Goal: Information Seeking & Learning: Obtain resource

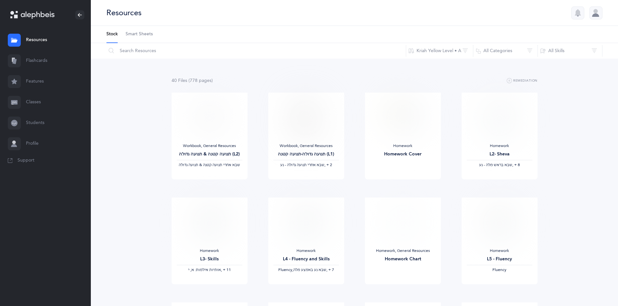
click at [43, 37] on link "Resources" at bounding box center [45, 40] width 91 height 21
click at [161, 49] on input "text" at bounding box center [256, 51] width 300 height 16
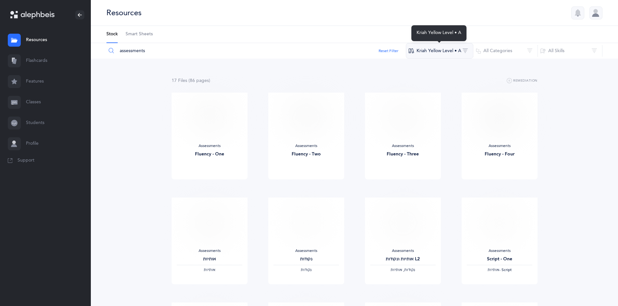
type input "assessments"
click at [445, 51] on button "Kriah Yellow Level • A" at bounding box center [439, 51] width 67 height 16
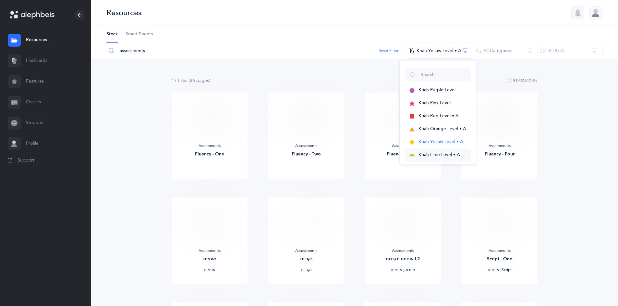
click at [442, 153] on span "Kriah Lime Level • A" at bounding box center [438, 154] width 41 height 5
click at [443, 153] on span "Kriah Lime Level • A" at bounding box center [441, 154] width 41 height 5
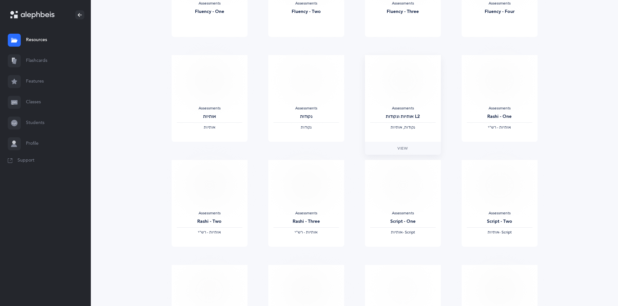
scroll to position [162, 0]
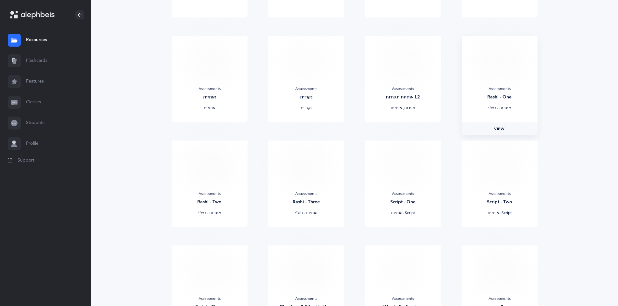
click at [501, 129] on span "View" at bounding box center [499, 129] width 10 height 6
click at [210, 231] on link "View" at bounding box center [210, 234] width 76 height 13
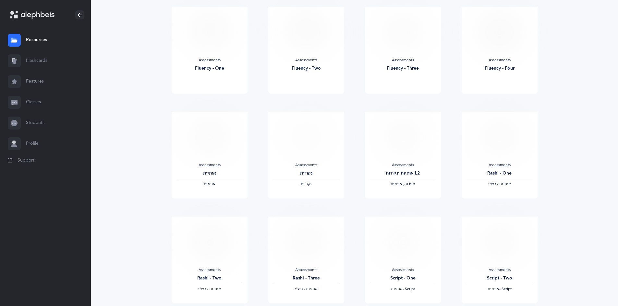
scroll to position [0, 0]
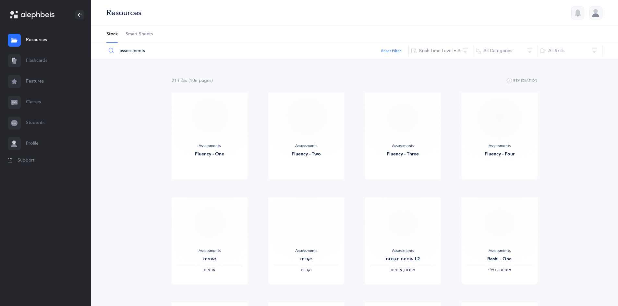
click at [31, 38] on link "Resources" at bounding box center [45, 40] width 91 height 21
